Goal: Task Accomplishment & Management: Manage account settings

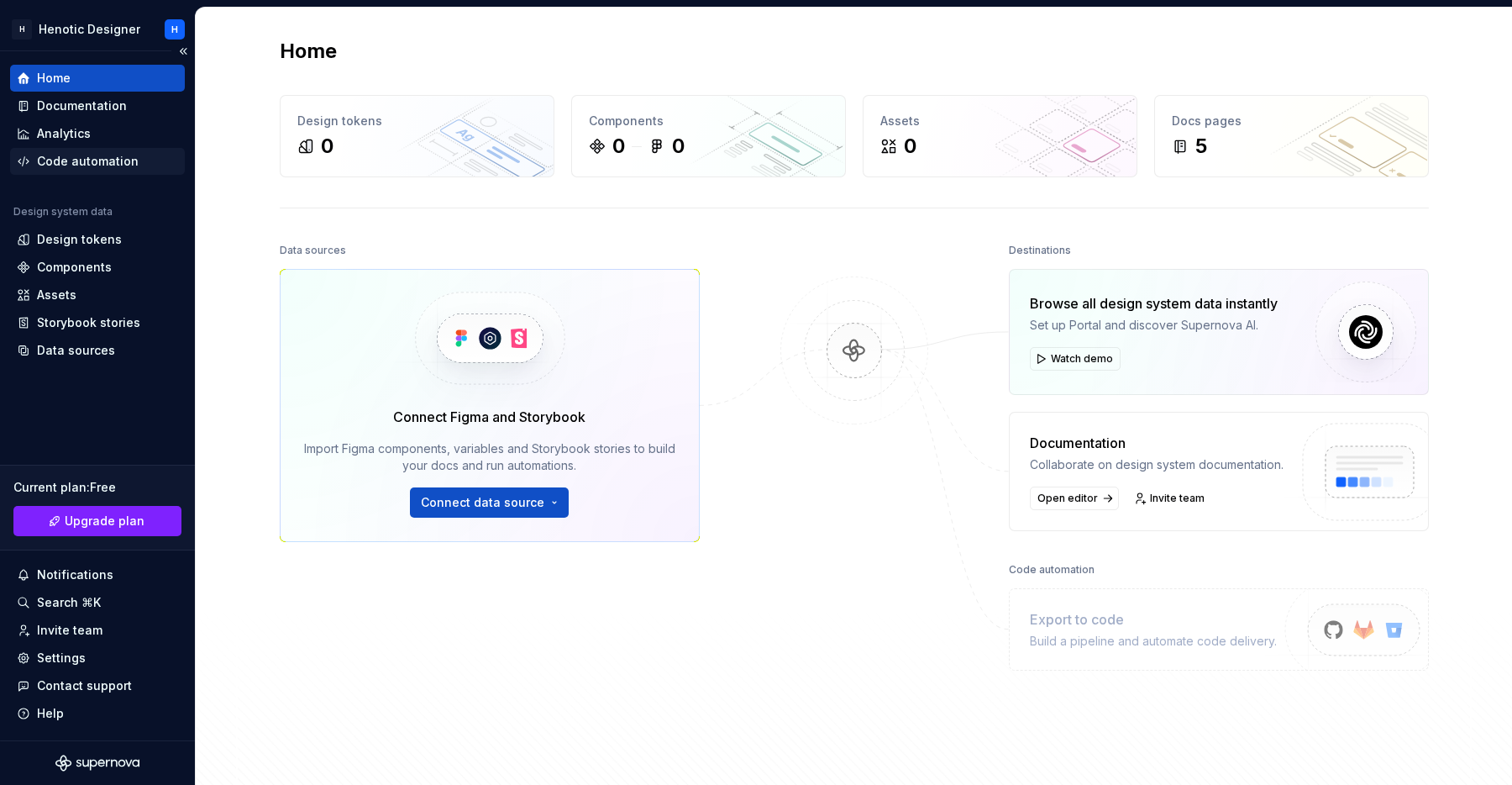
click at [96, 159] on div "Code automation" at bounding box center [88, 160] width 102 height 17
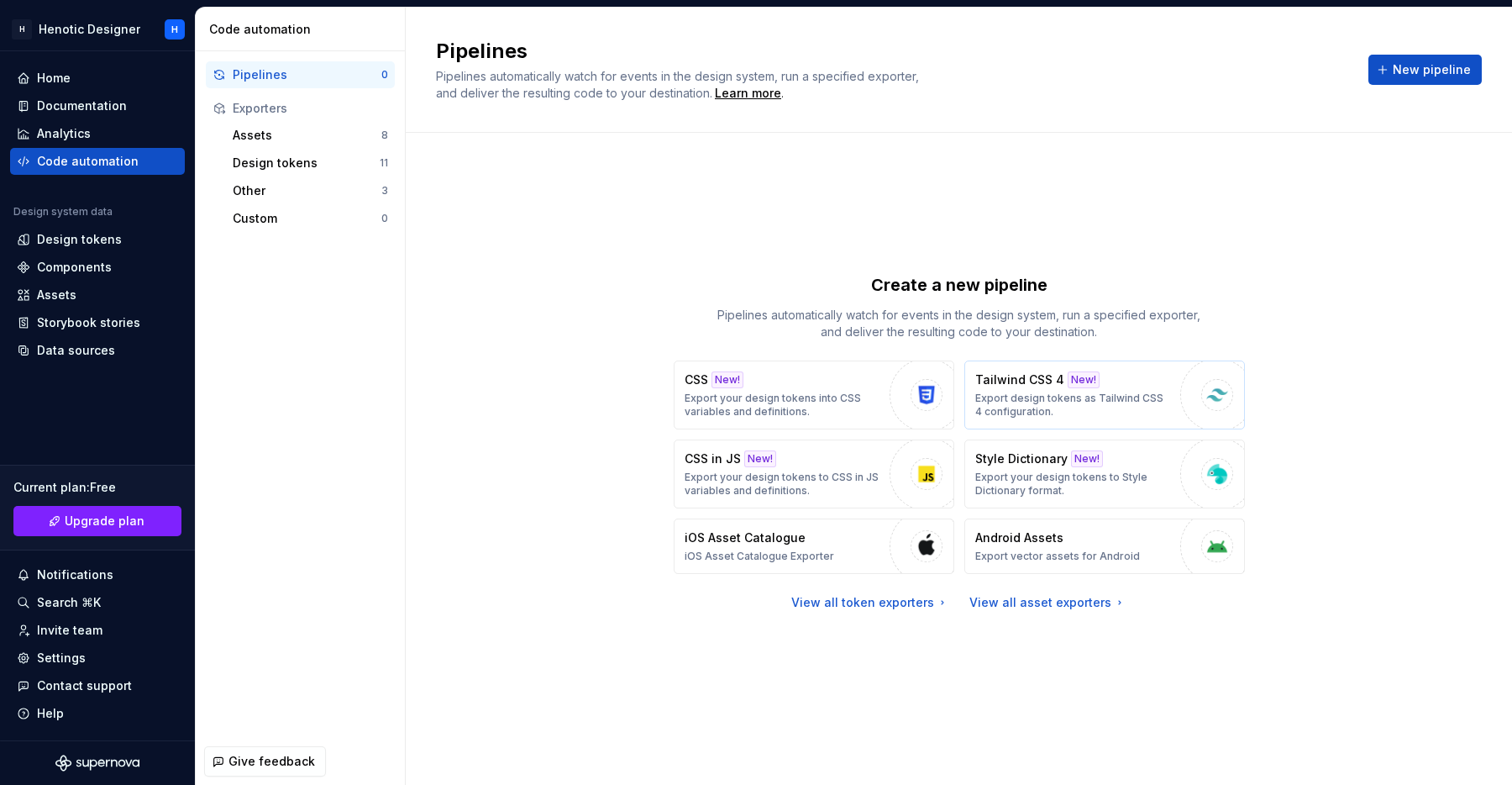
click at [1097, 395] on p "Export design tokens as Tailwind CSS 4 configuration." at bounding box center [1073, 405] width 196 height 27
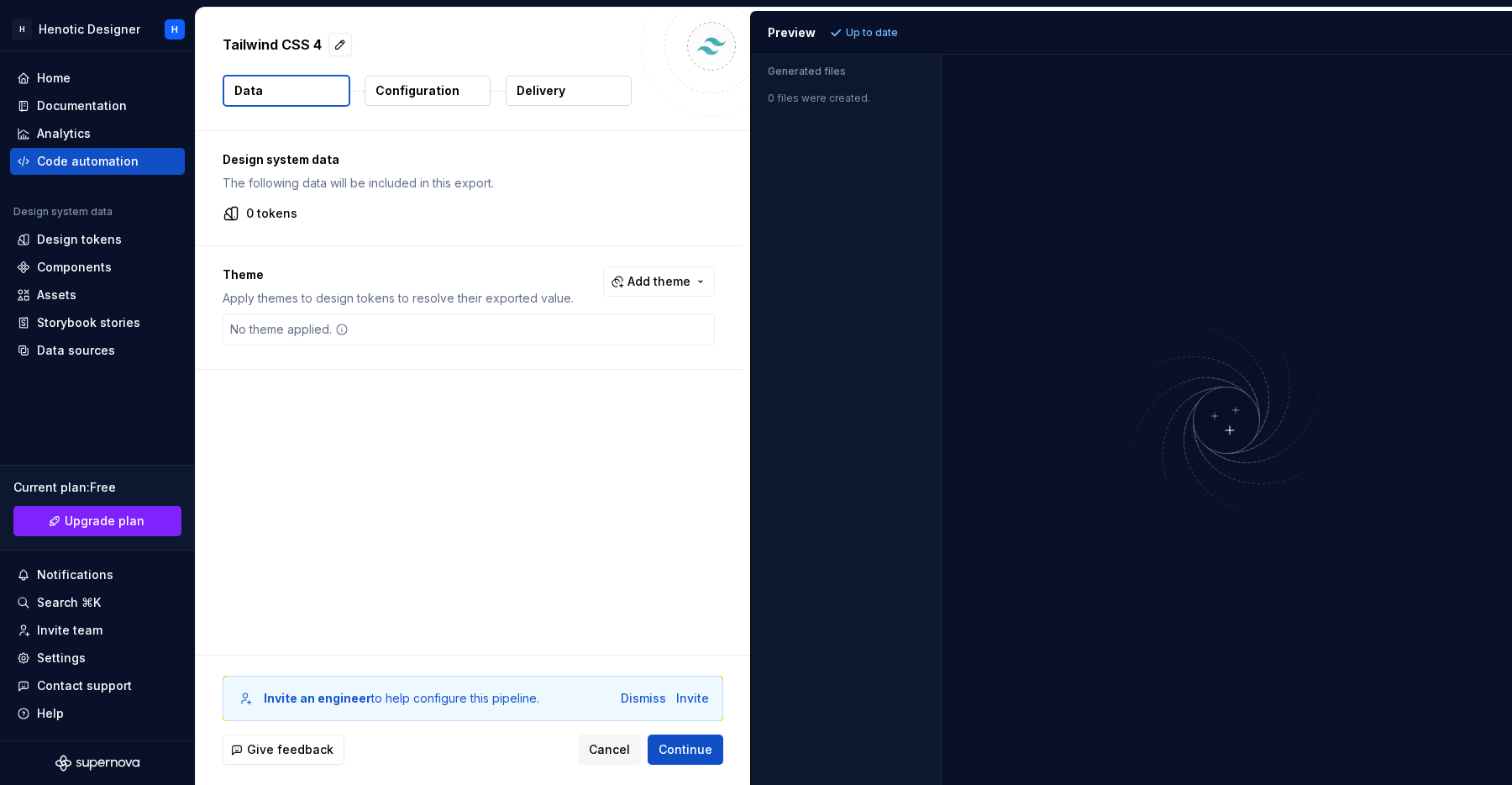
click at [303, 96] on button "Data" at bounding box center [286, 90] width 128 height 32
click at [688, 292] on button "Add theme" at bounding box center [659, 281] width 111 height 30
click at [548, 475] on html "H Henotic Designer H Home Documentation Analytics Code automation Design system…" at bounding box center [756, 392] width 1512 height 785
click at [108, 81] on div "Home" at bounding box center [97, 77] width 161 height 17
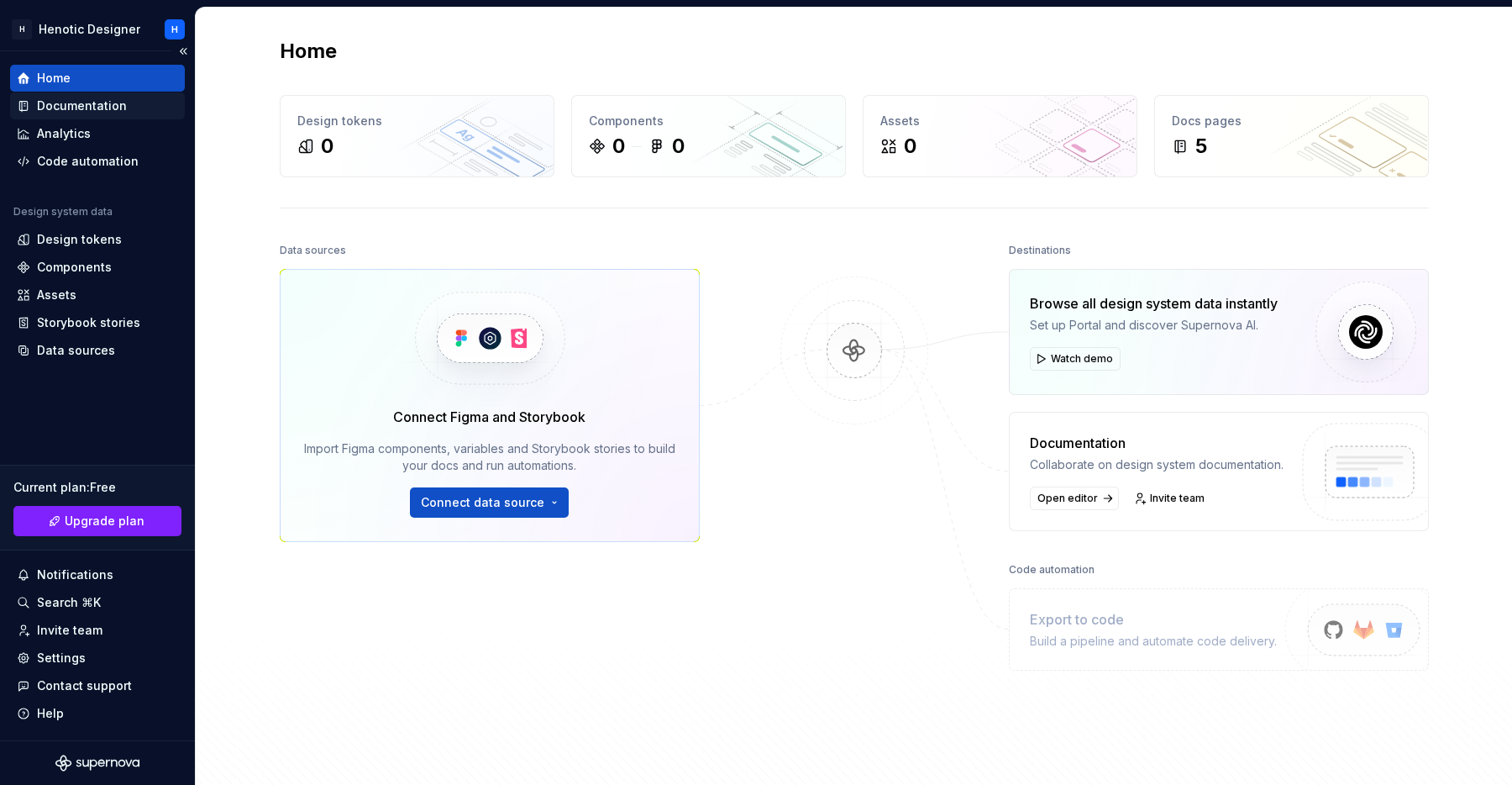
click at [95, 109] on div "Documentation" at bounding box center [82, 106] width 90 height 17
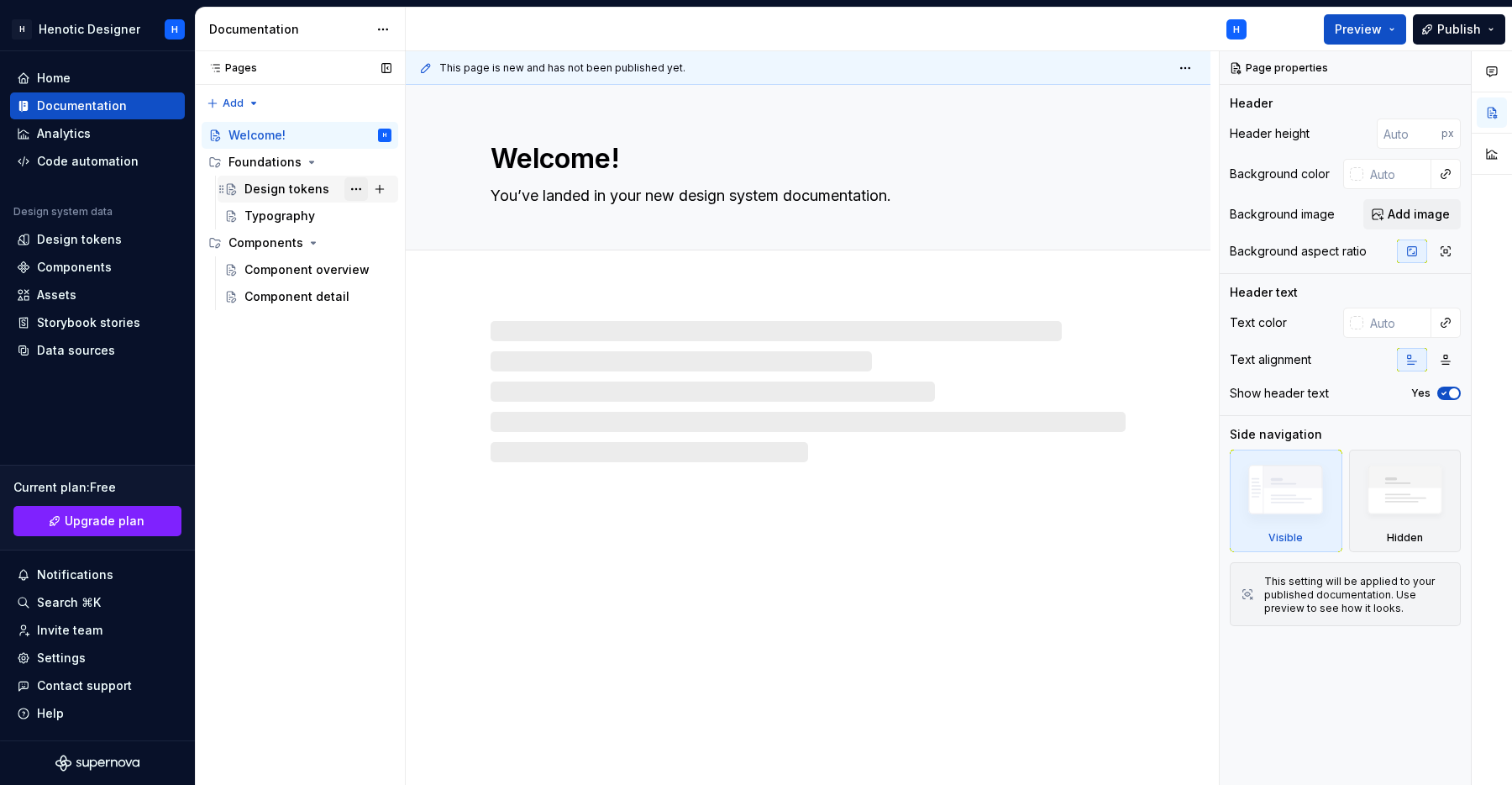
type textarea "*"
click at [141, 83] on div "Home" at bounding box center [97, 77] width 161 height 17
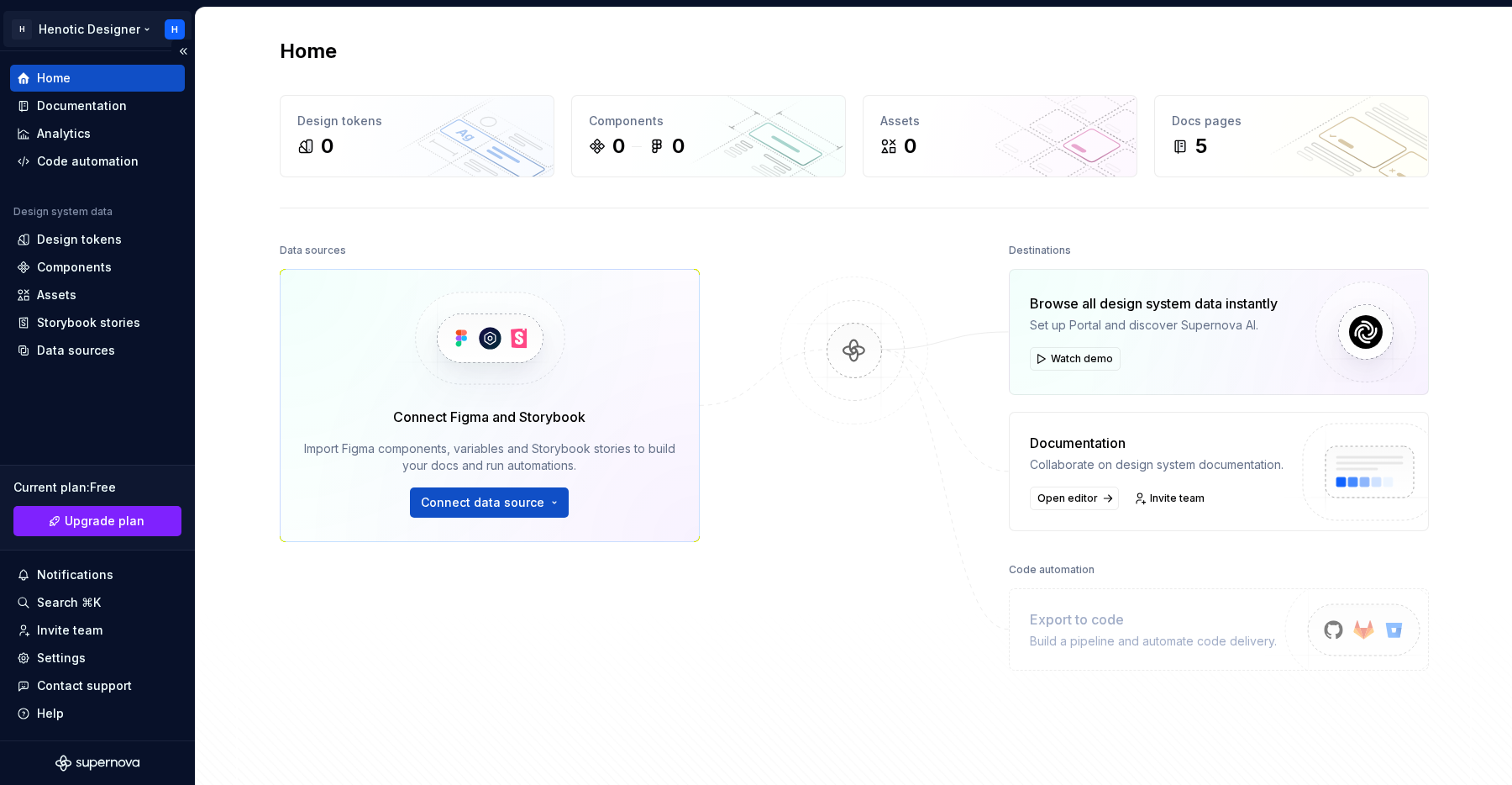
click at [152, 32] on html "H Henotic Designer H Home Documentation Analytics Code automation Design system…" at bounding box center [756, 392] width 1512 height 785
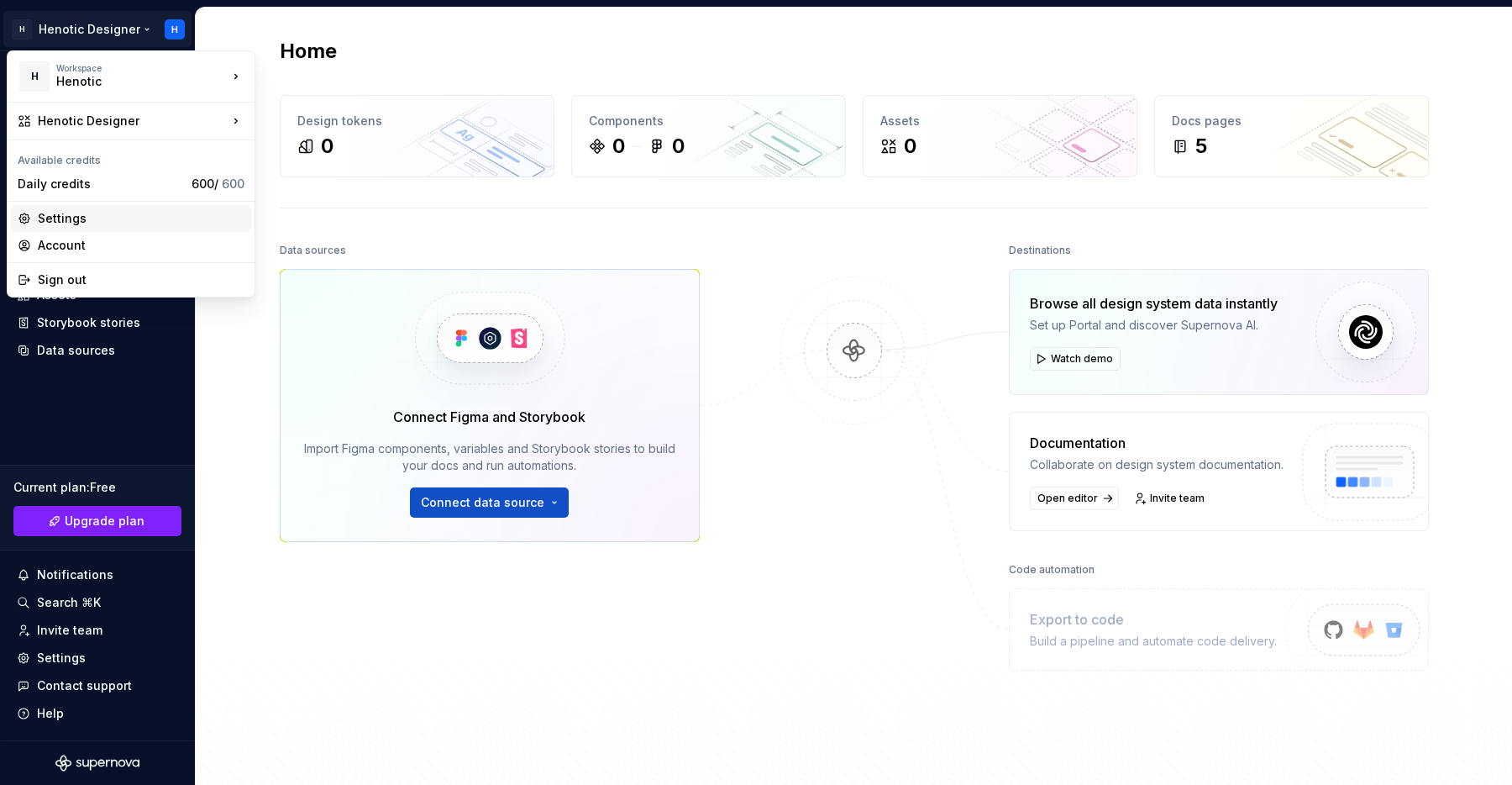
click at [95, 220] on div "Settings" at bounding box center [141, 218] width 206 height 17
